Goal: Task Accomplishment & Management: Manage account settings

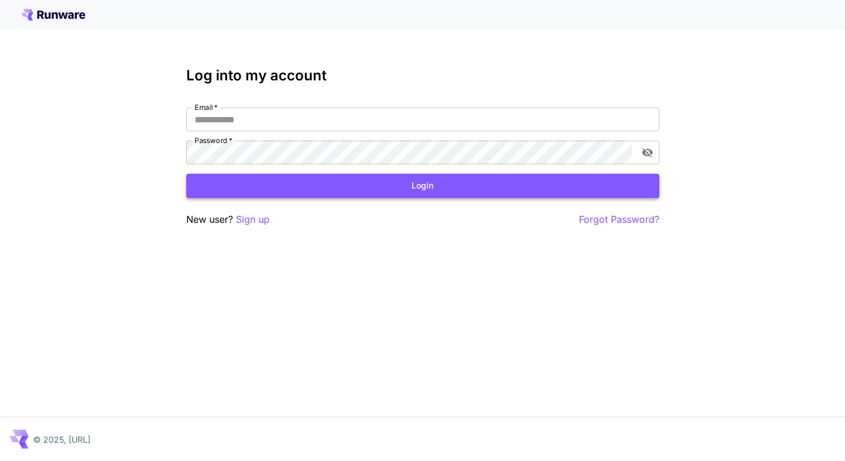
type input "**********"
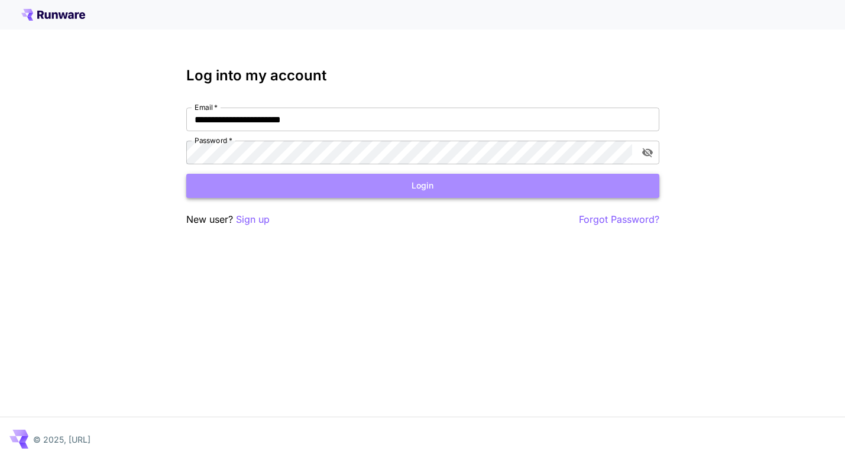
click at [235, 183] on button "Login" at bounding box center [422, 186] width 473 height 24
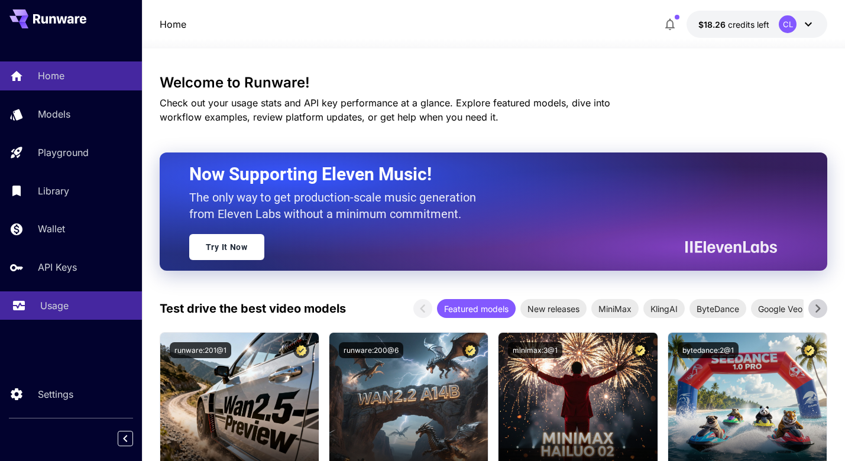
click at [44, 300] on link "Usage" at bounding box center [71, 305] width 142 height 29
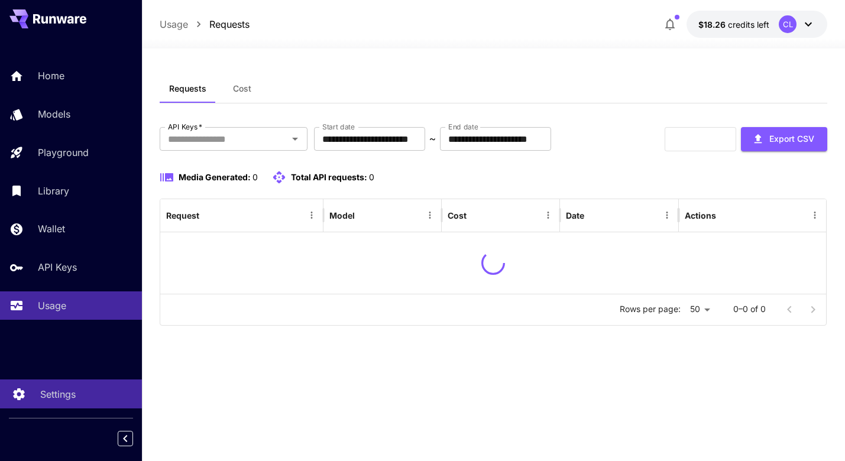
click at [43, 387] on p "Settings" at bounding box center [57, 394] width 35 height 14
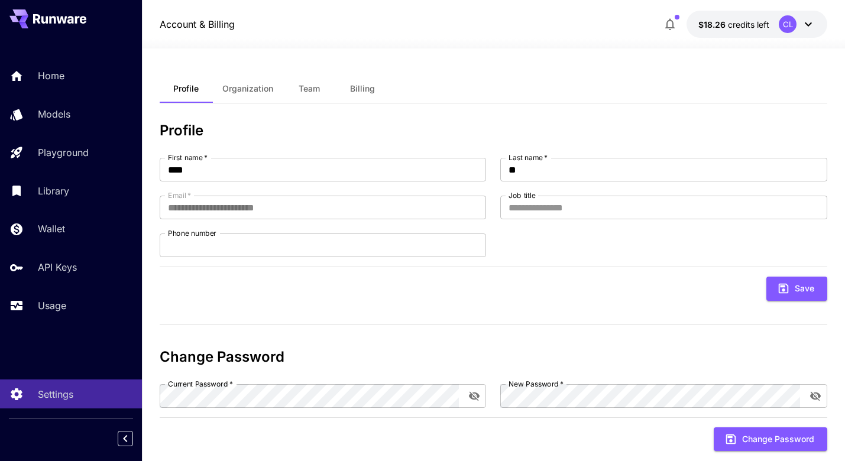
click at [358, 84] on span "Billing" at bounding box center [362, 88] width 25 height 11
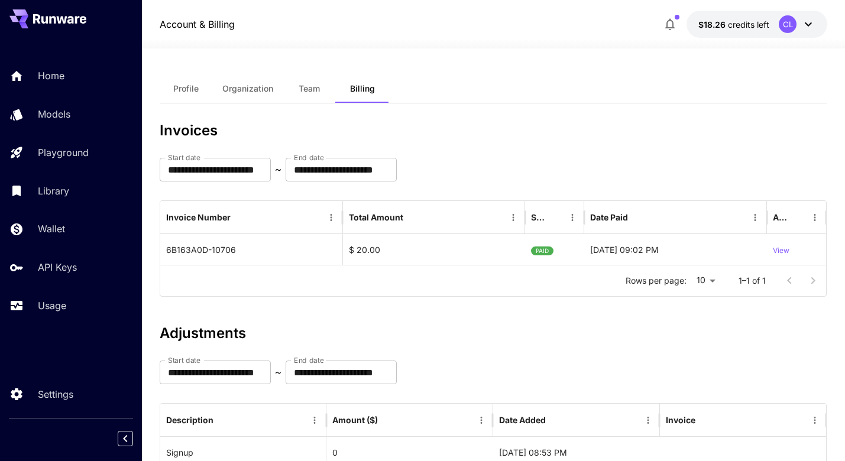
click at [200, 87] on button "Profile" at bounding box center [186, 88] width 53 height 28
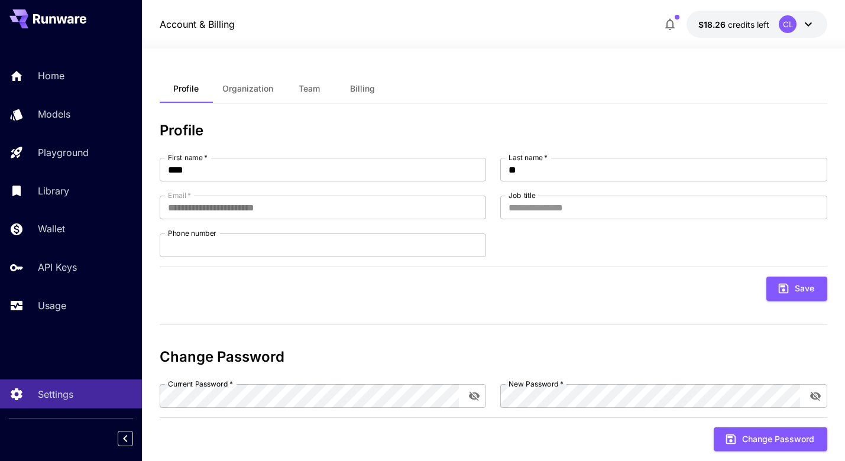
click at [769, 35] on div at bounding box center [493, 41] width 703 height 14
click at [815, 26] on button "$18.26 credits left CL" at bounding box center [756, 24] width 141 height 27
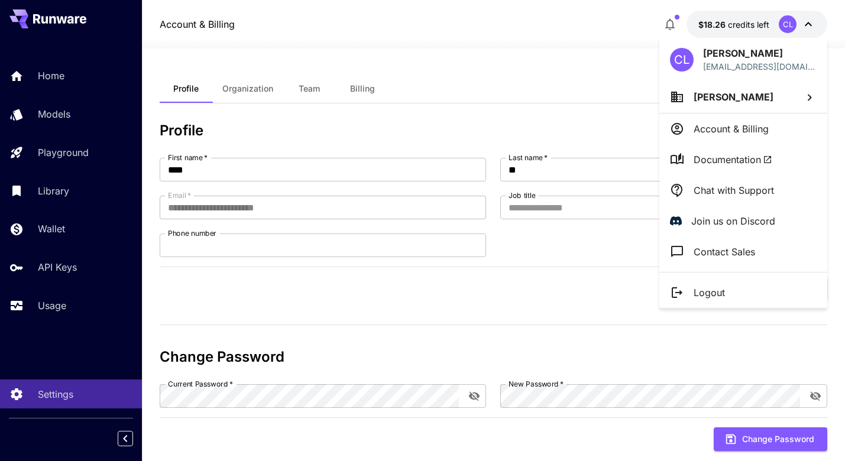
click at [725, 139] on li "Account & Billing" at bounding box center [743, 129] width 168 height 31
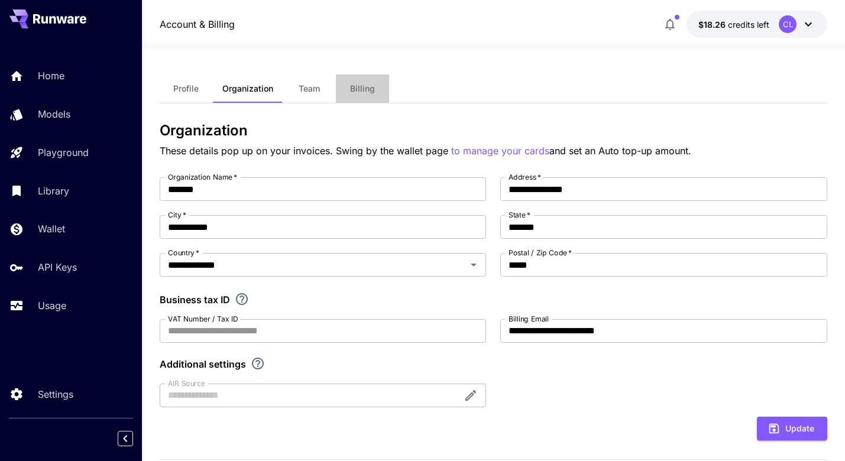
click at [369, 92] on span "Billing" at bounding box center [362, 88] width 25 height 11
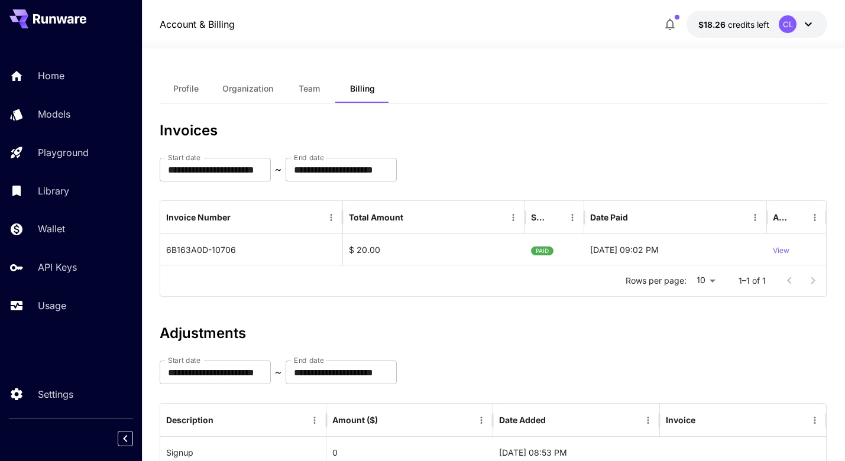
click at [801, 12] on button "$18.26 credits left CL" at bounding box center [756, 24] width 141 height 27
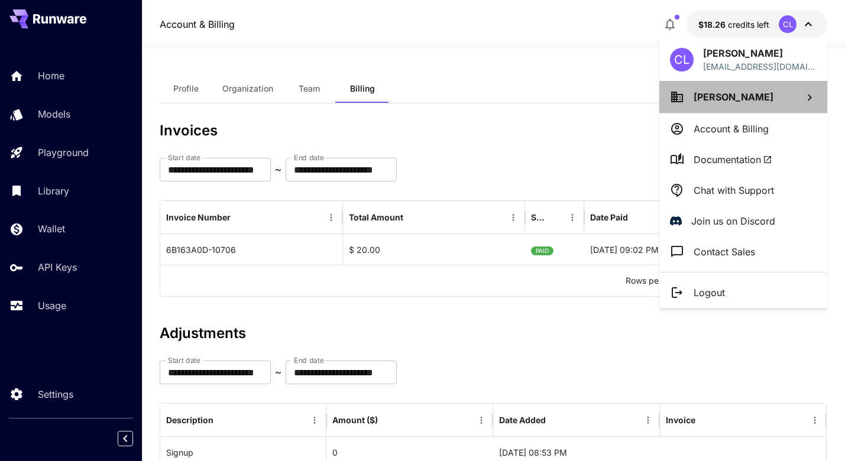
click at [709, 99] on span "[PERSON_NAME]" at bounding box center [733, 97] width 80 height 12
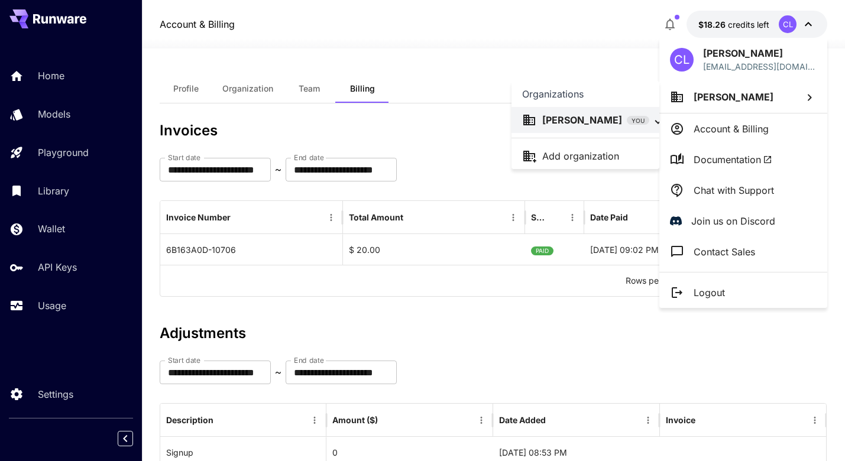
click at [392, 187] on div at bounding box center [422, 230] width 845 height 461
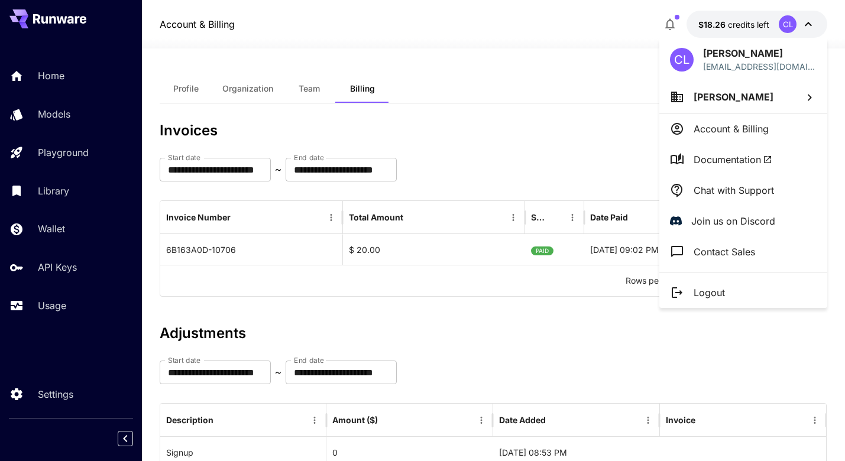
click at [15, 236] on div at bounding box center [422, 230] width 845 height 461
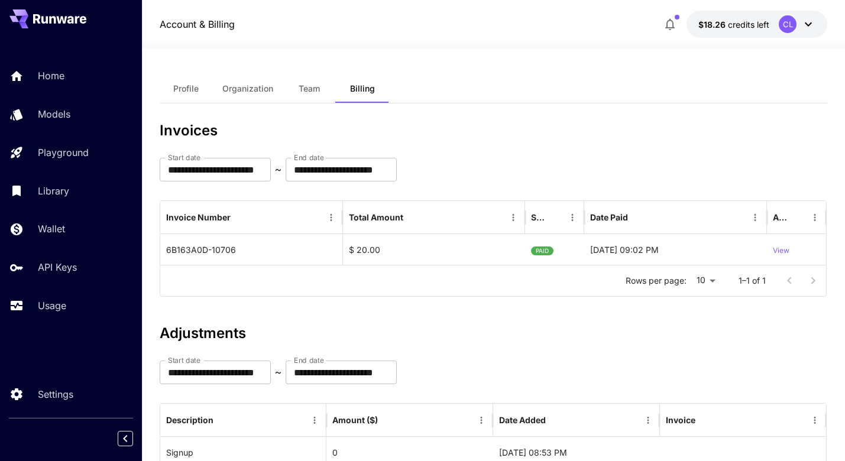
click at [48, 226] on p "Wallet" at bounding box center [51, 229] width 27 height 14
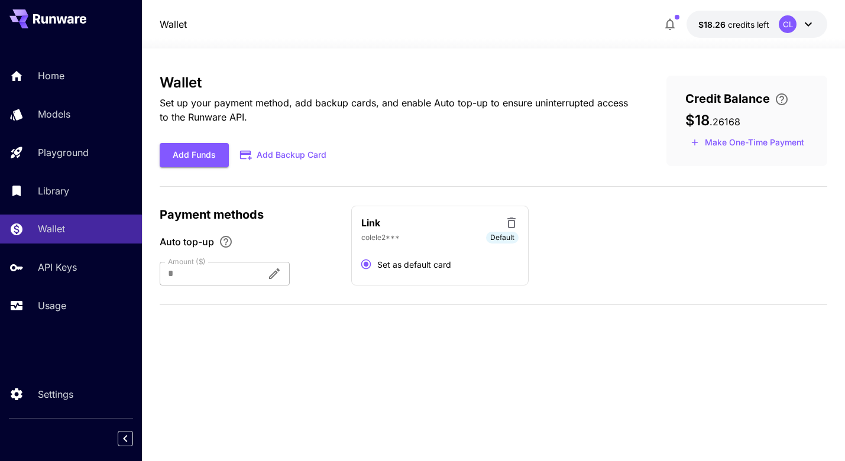
click at [260, 154] on button "Add Backup Card" at bounding box center [284, 155] width 110 height 23
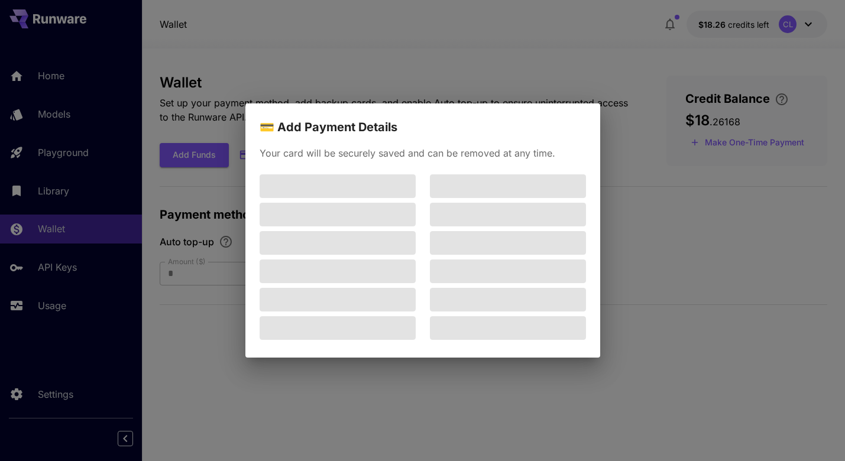
click at [206, 229] on div "💳 Add Payment Details Your card will be securely saved and can be removed at an…" at bounding box center [422, 230] width 845 height 461
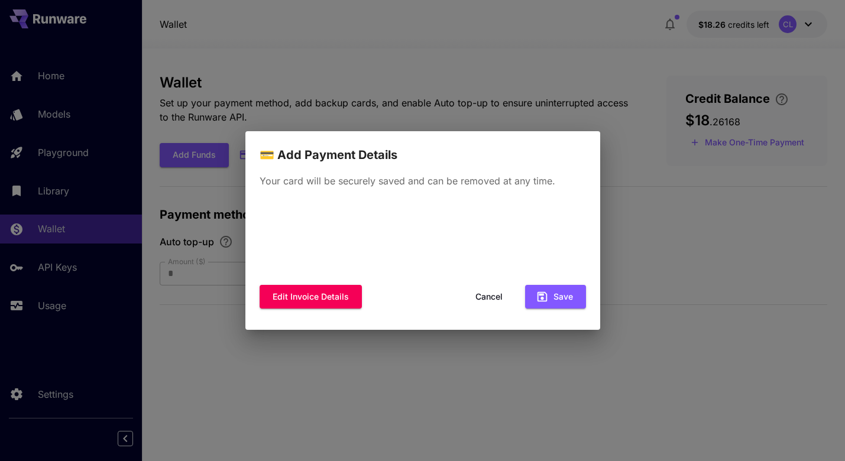
click at [672, 106] on div "💳 Add Payment Details Your card will be securely saved and can be removed at an…" at bounding box center [422, 230] width 845 height 461
click at [498, 294] on button "Cancel" at bounding box center [488, 297] width 53 height 24
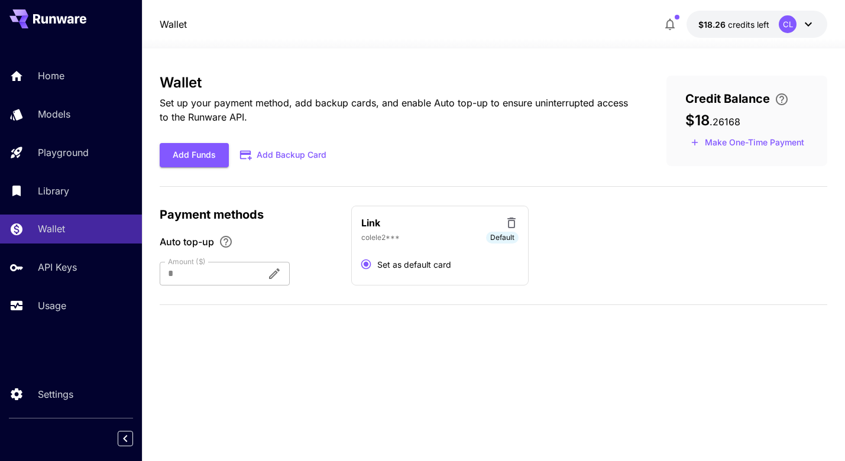
click at [511, 222] on icon at bounding box center [511, 223] width 14 height 14
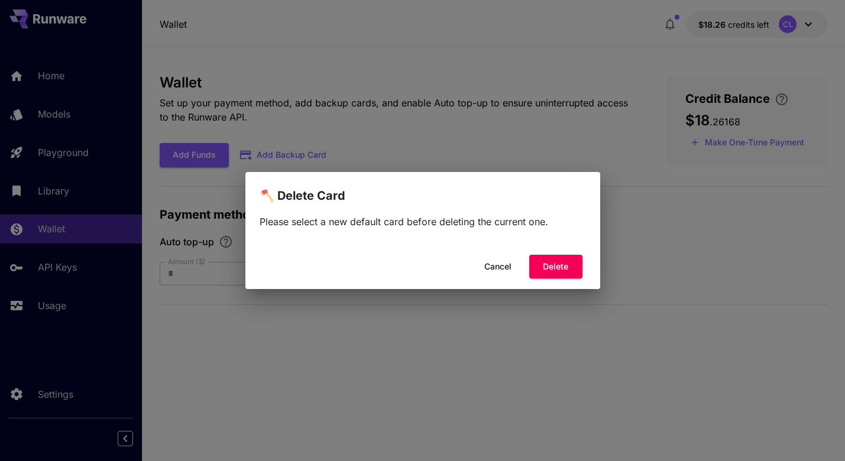
click at [489, 307] on div "🪓 Delete Card Please select a new default card before deleting the current one.…" at bounding box center [422, 230] width 845 height 461
click at [502, 272] on button "Cancel" at bounding box center [497, 267] width 53 height 24
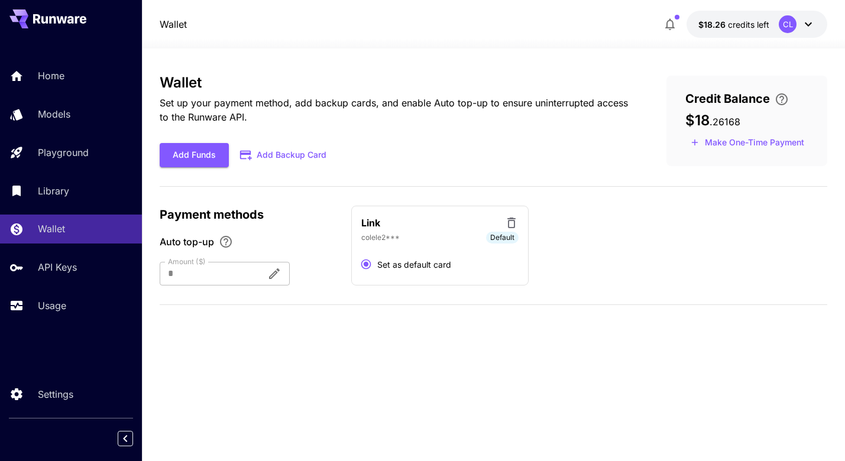
click at [256, 155] on button "Add Backup Card" at bounding box center [284, 155] width 110 height 23
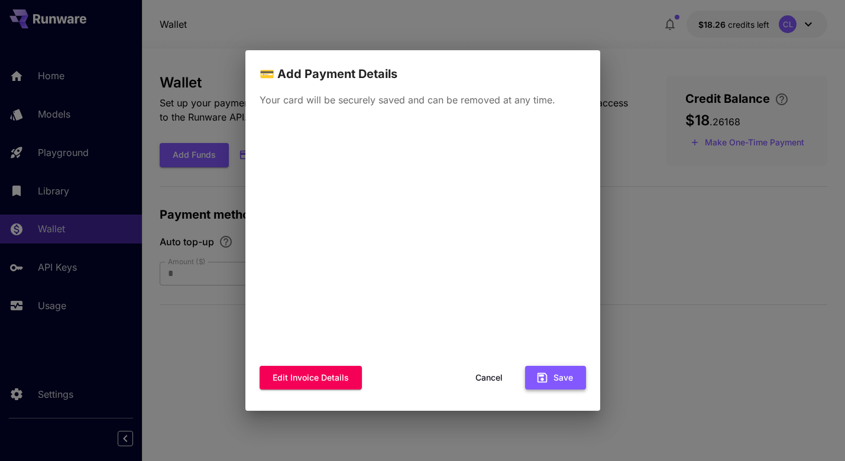
click at [562, 373] on button "Save" at bounding box center [555, 378] width 61 height 24
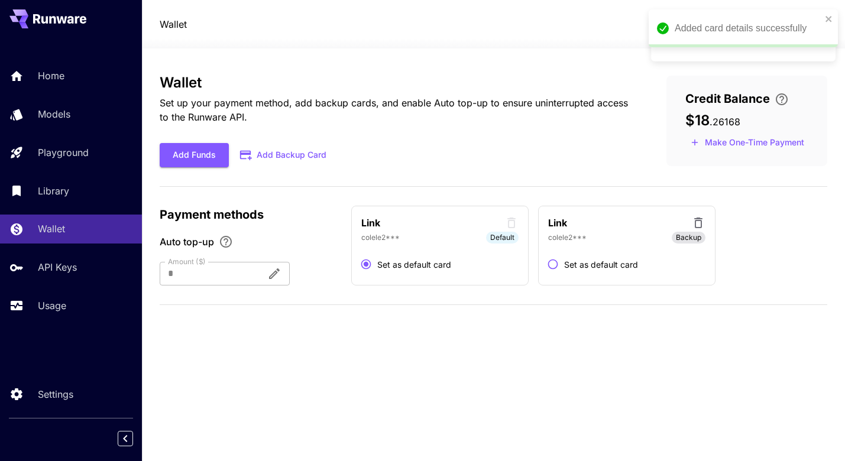
click at [689, 226] on div "Link" at bounding box center [626, 223] width 157 height 15
click at [695, 226] on icon at bounding box center [698, 223] width 8 height 11
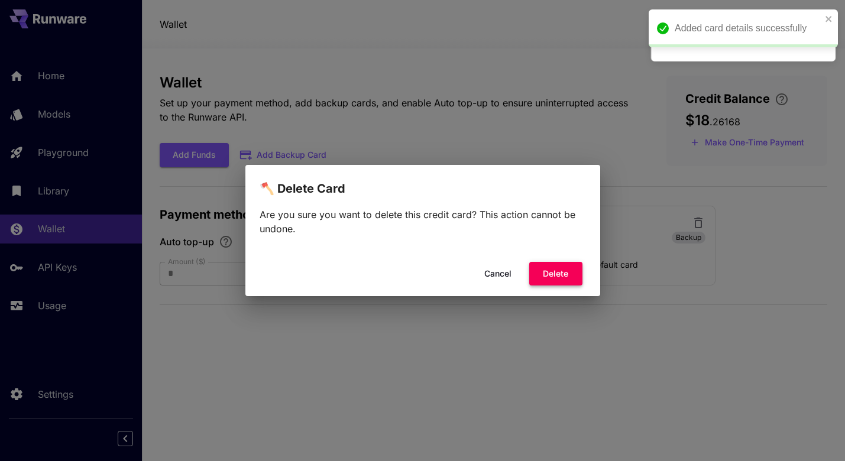
click at [564, 269] on button "Delete" at bounding box center [555, 274] width 53 height 24
